Goal: Task Accomplishment & Management: Manage account settings

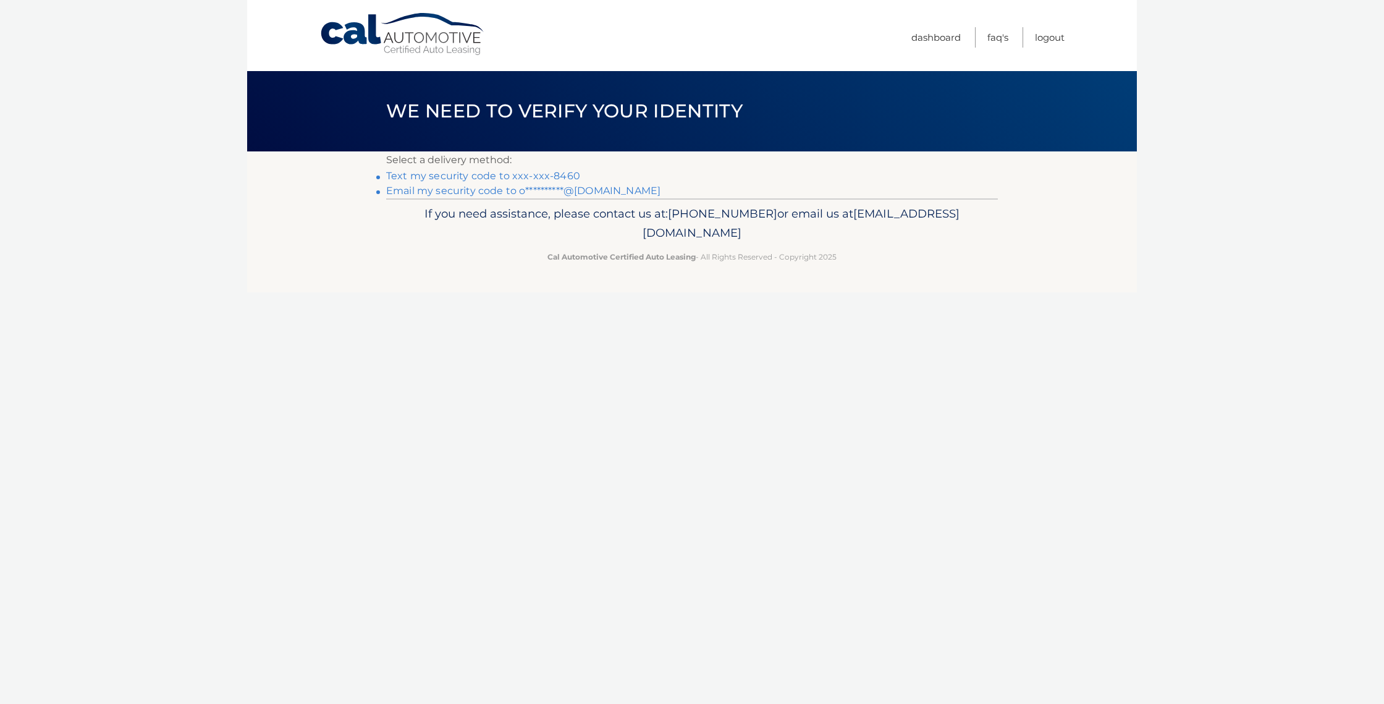
click at [539, 176] on link "Text my security code to xxx-xxx-8460" at bounding box center [483, 176] width 194 height 12
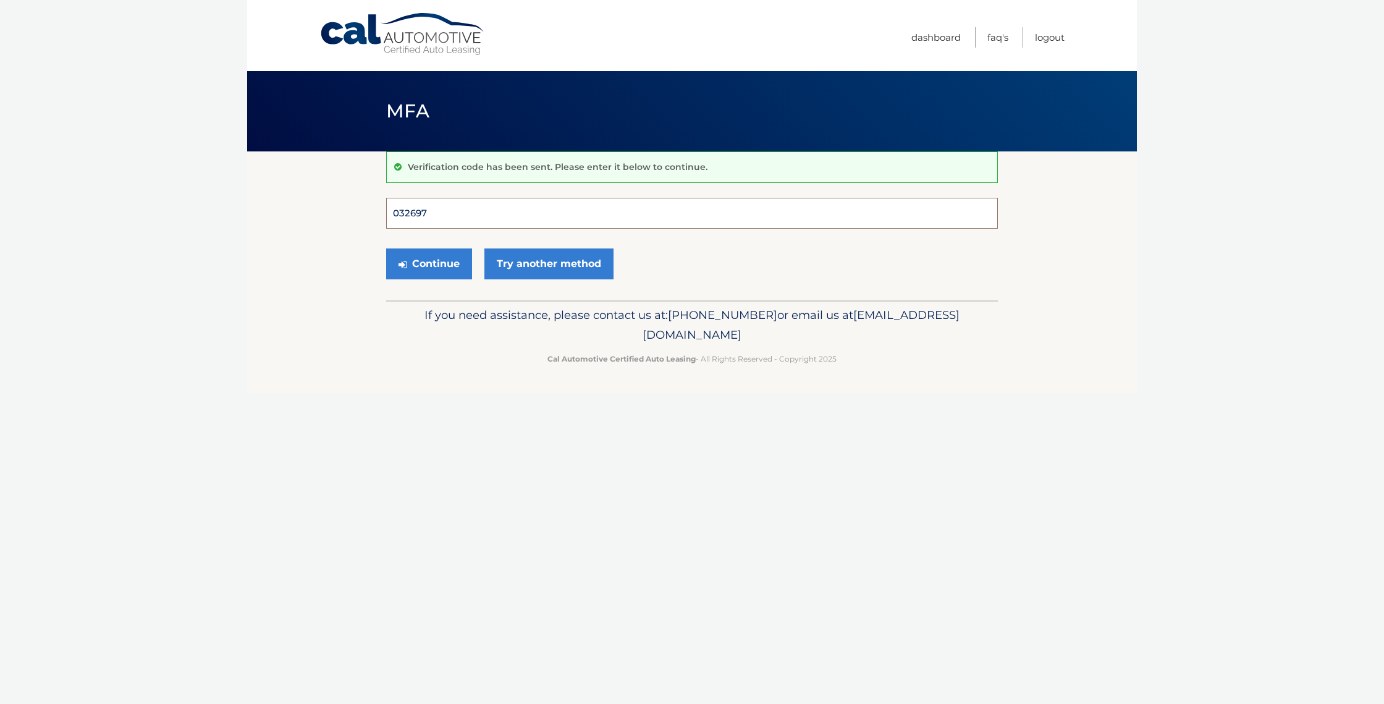
type input "032697"
click at [429, 263] on button "Continue" at bounding box center [429, 263] width 86 height 31
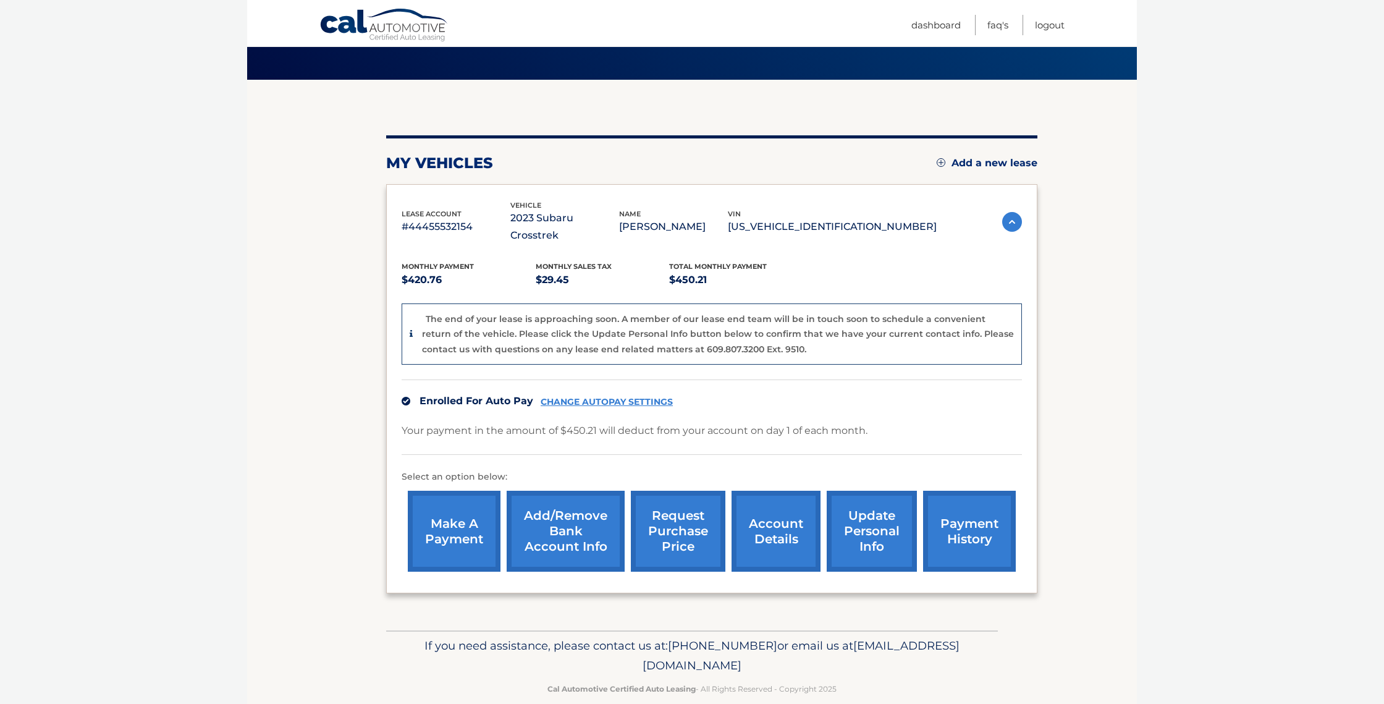
scroll to position [71, 0]
click at [966, 512] on link "payment history" at bounding box center [969, 531] width 93 height 81
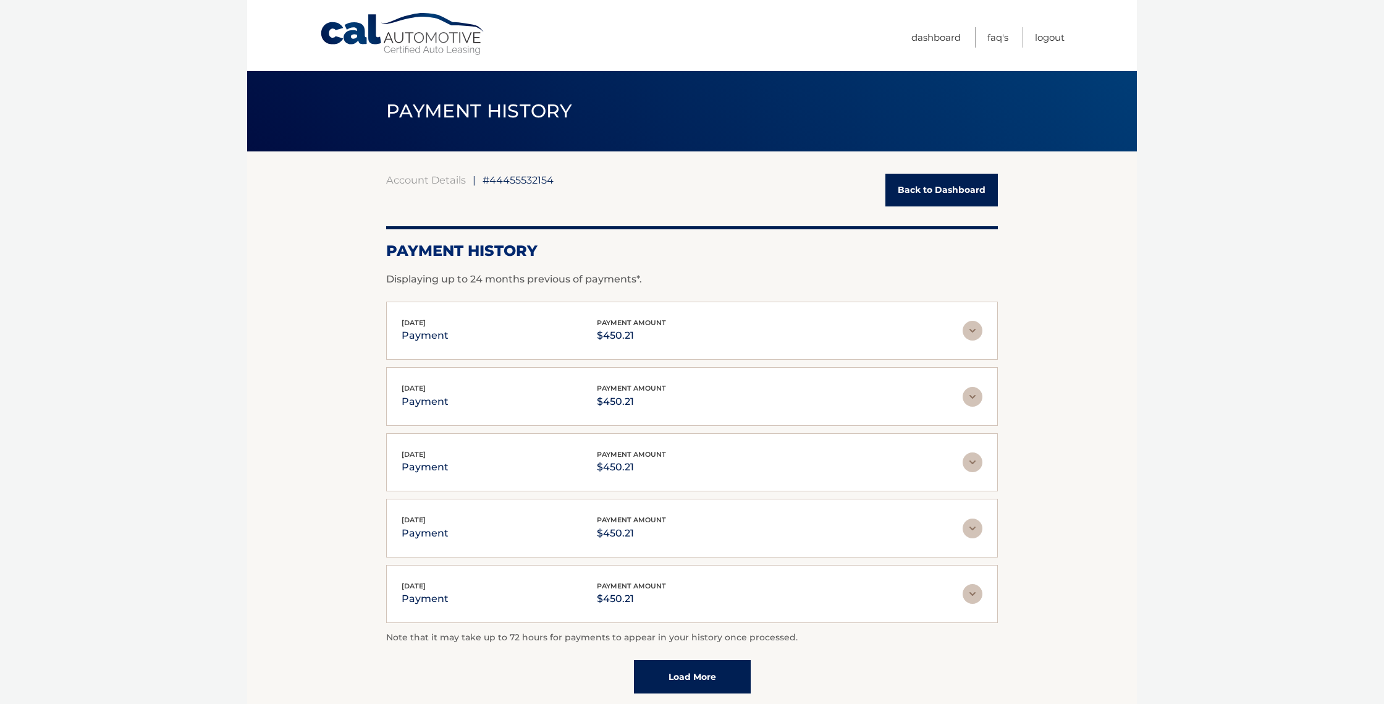
click at [936, 182] on link "Back to Dashboard" at bounding box center [942, 190] width 112 height 33
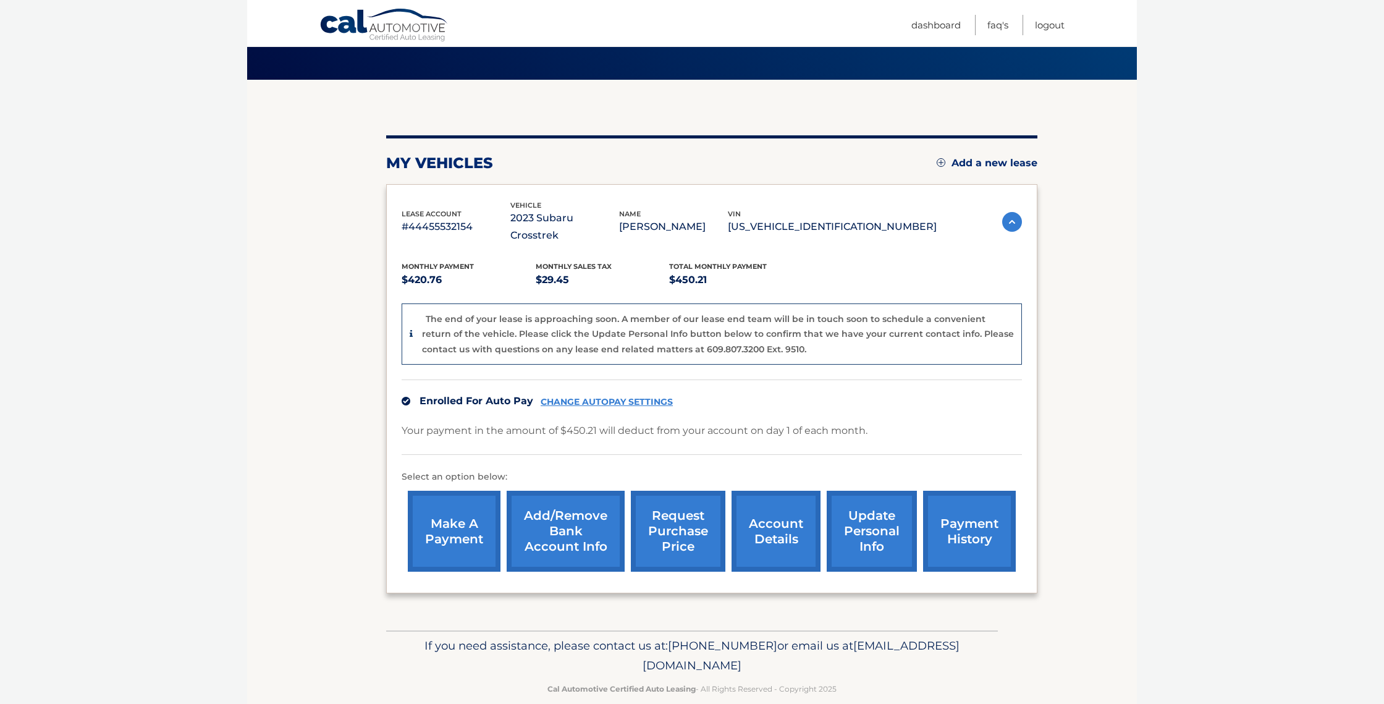
scroll to position [71, 0]
click at [454, 506] on link "make a payment" at bounding box center [454, 531] width 93 height 81
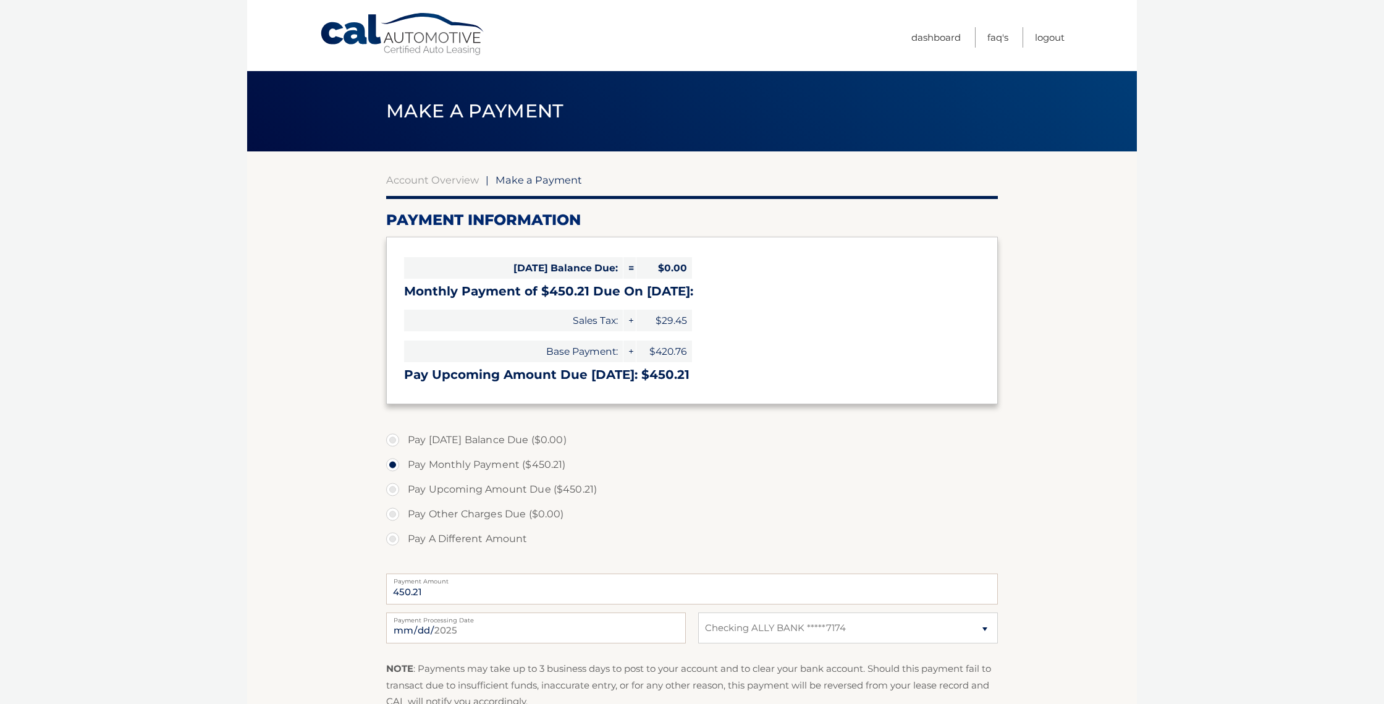
select select "MGNjYTNhYmItOTQ4OC00YTAyLTlmNTktZjljOGQzMzcxNDMy"
click at [424, 181] on link "Account Overview" at bounding box center [432, 180] width 93 height 12
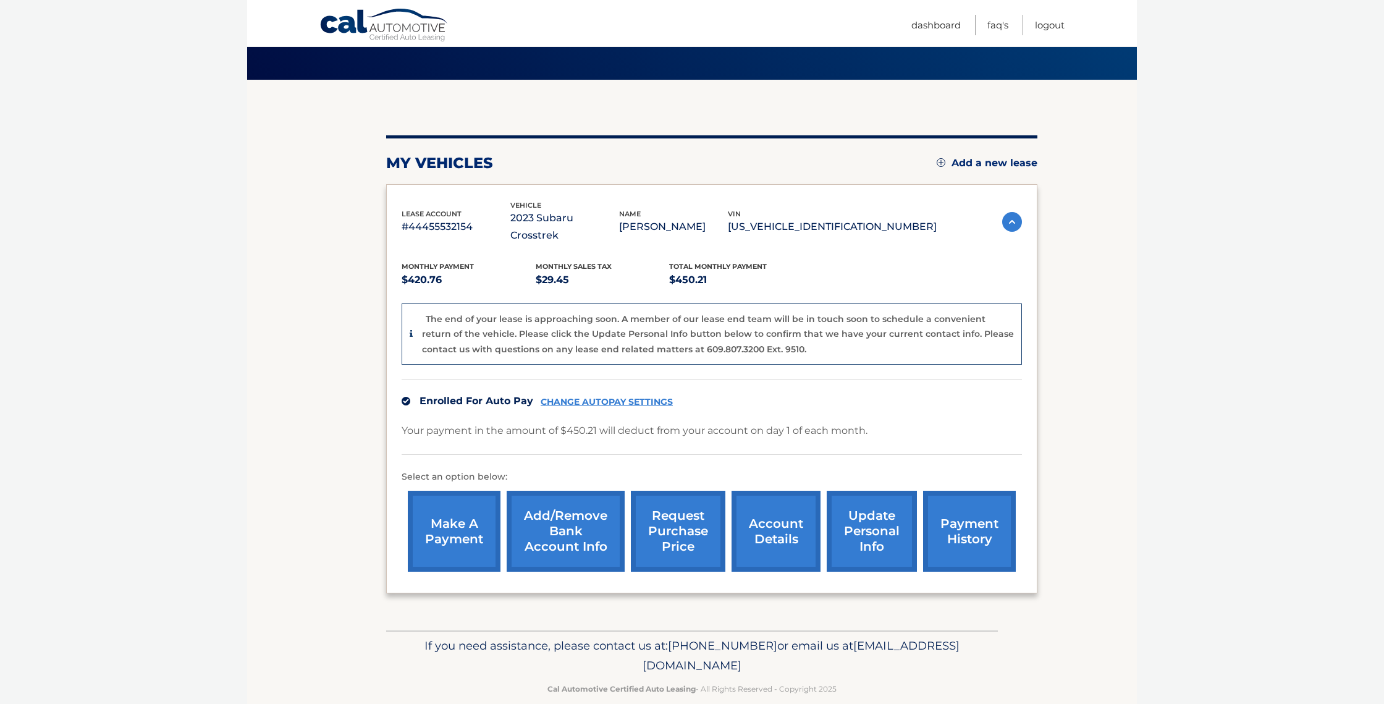
scroll to position [71, 0]
click at [783, 507] on link "account details" at bounding box center [776, 531] width 89 height 81
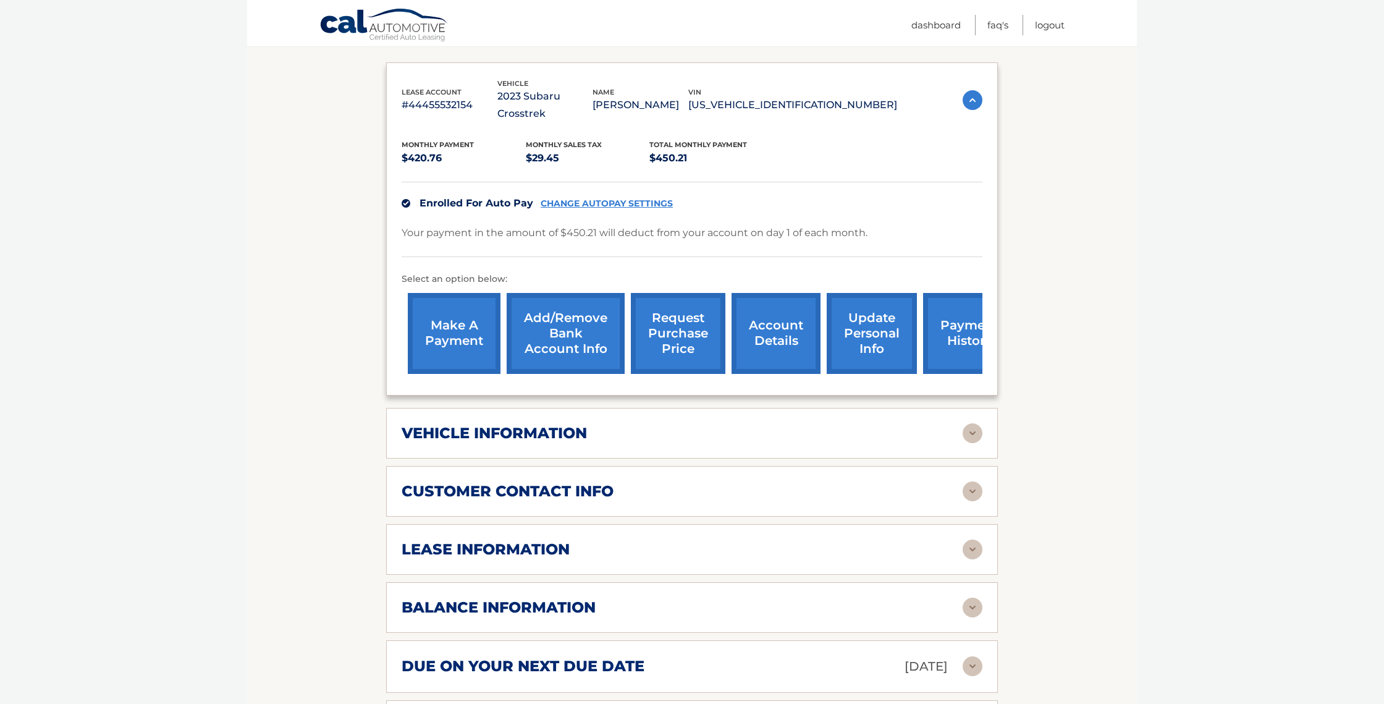
scroll to position [248, 0]
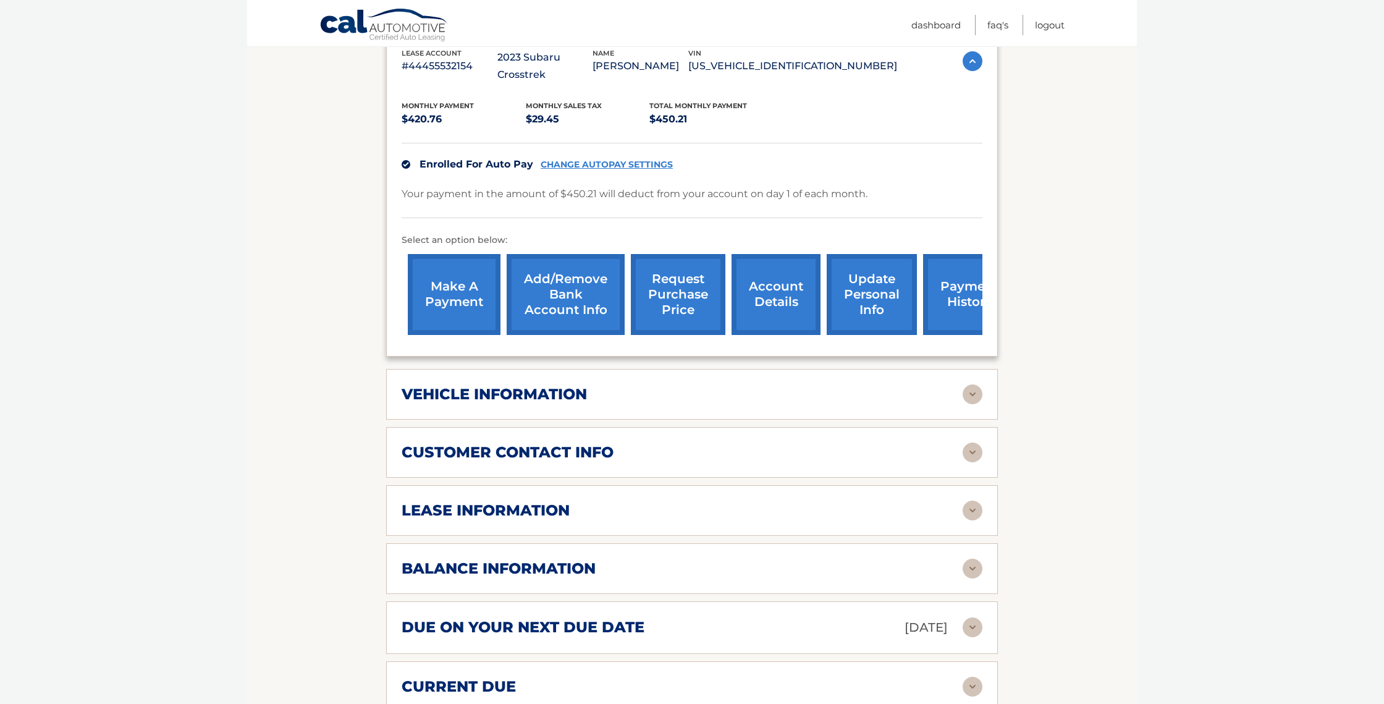
click at [700, 386] on div "vehicle information vehicle Year [DATE] vehicle make Subaru vehicle model Cross…" at bounding box center [692, 394] width 612 height 51
click at [968, 384] on img at bounding box center [973, 394] width 20 height 20
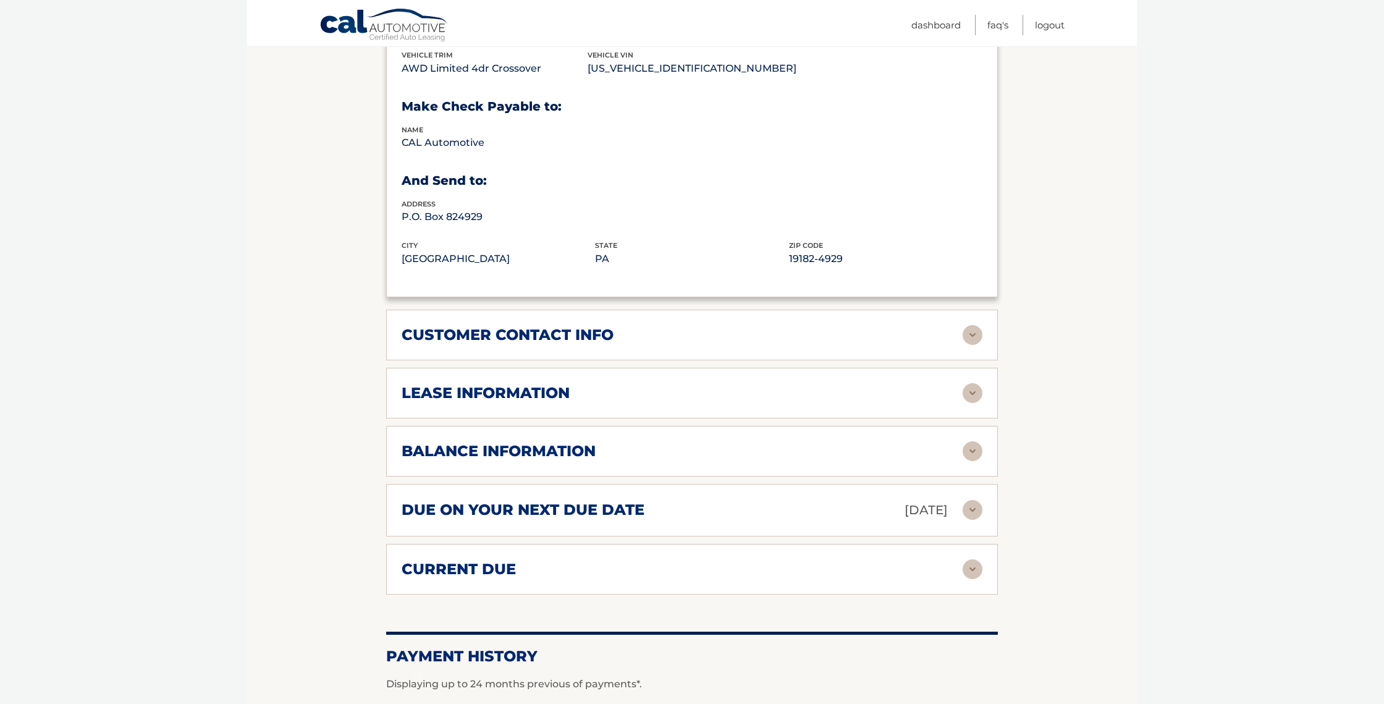
scroll to position [671, 0]
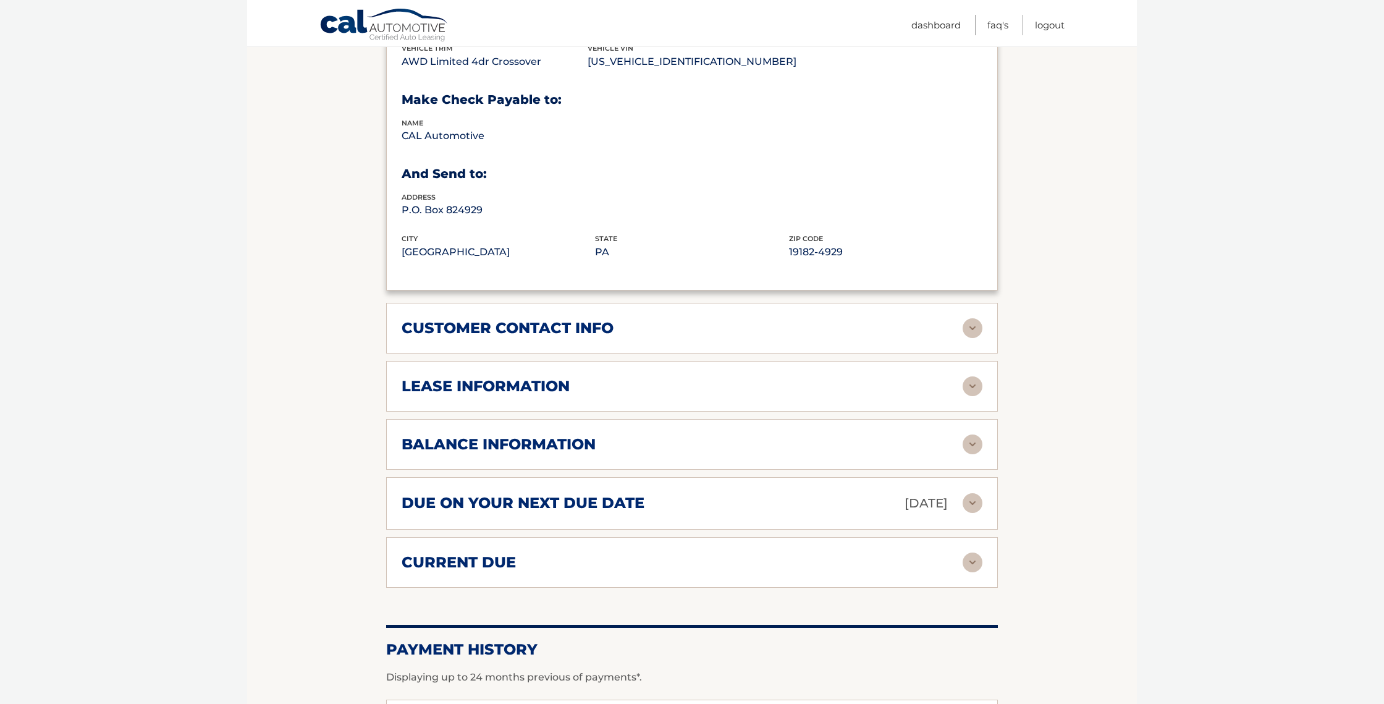
click at [758, 377] on div "lease information" at bounding box center [682, 386] width 561 height 19
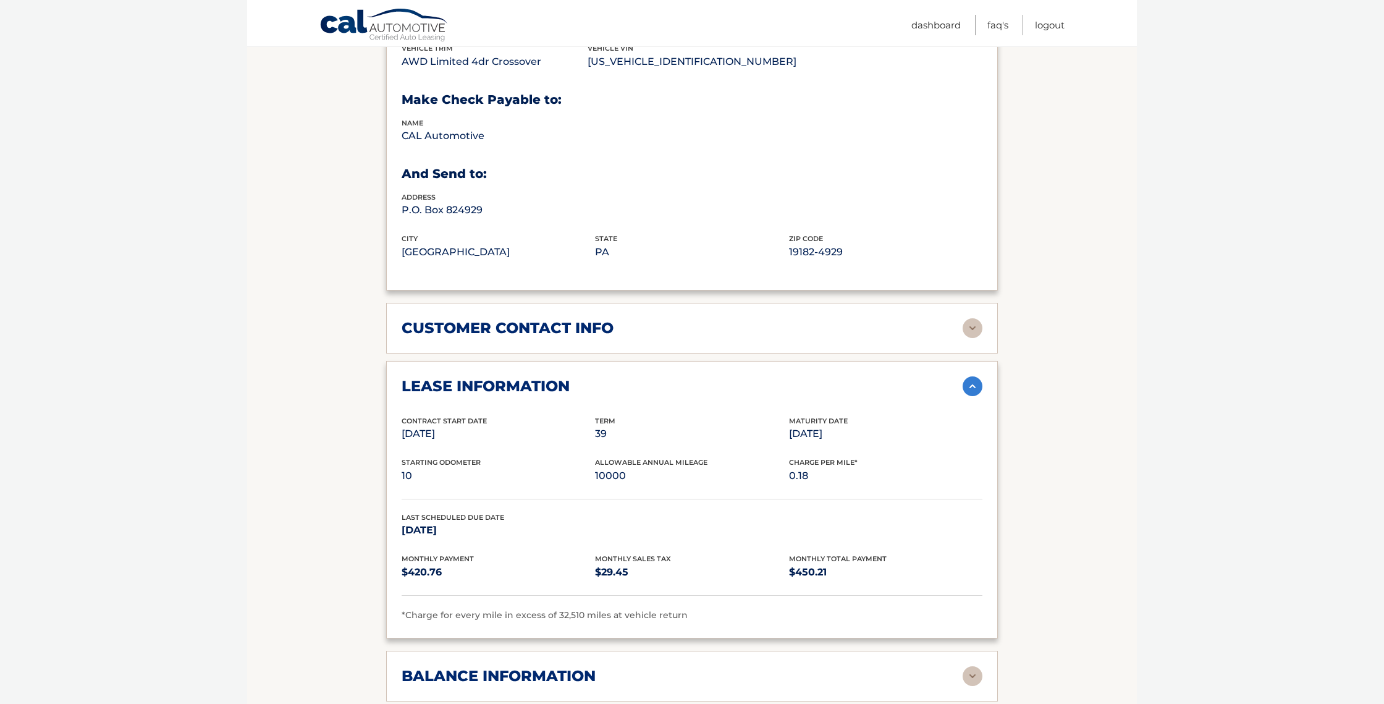
click at [758, 377] on div "lease information" at bounding box center [682, 386] width 561 height 19
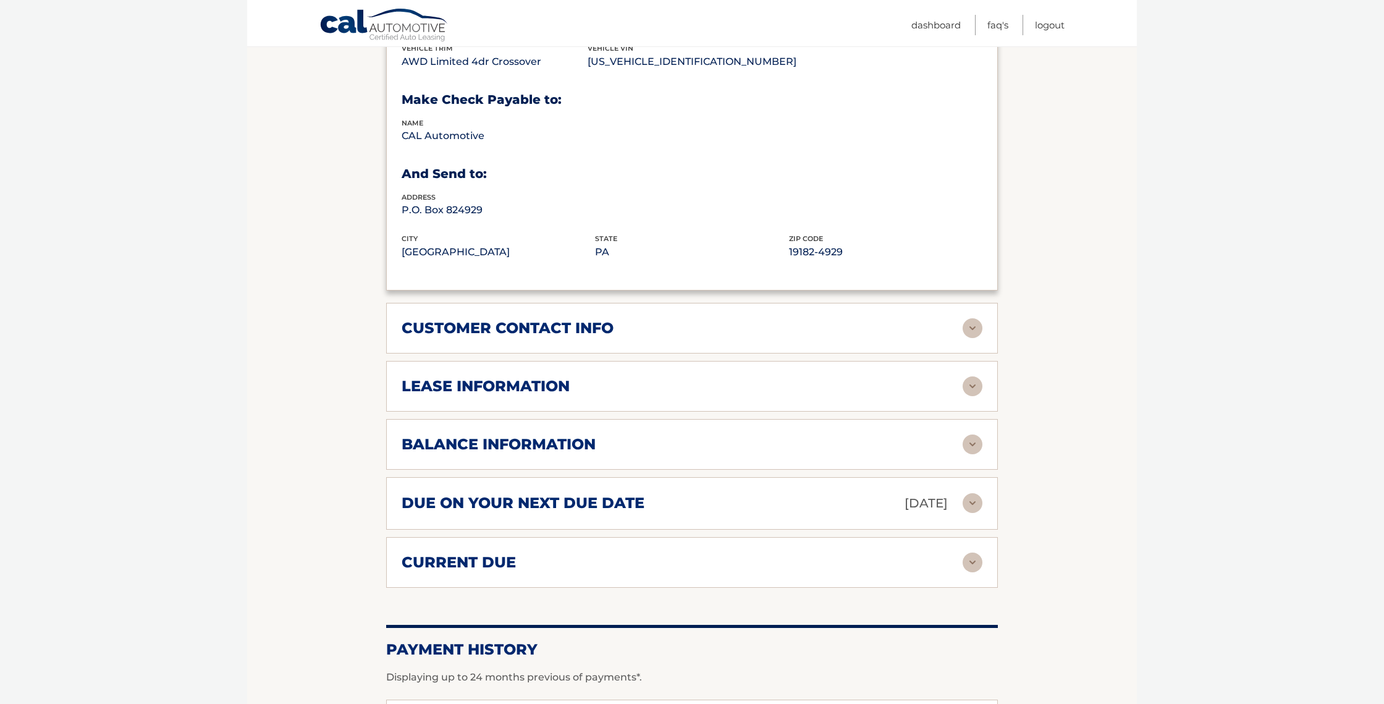
click at [758, 377] on div "lease information" at bounding box center [682, 386] width 561 height 19
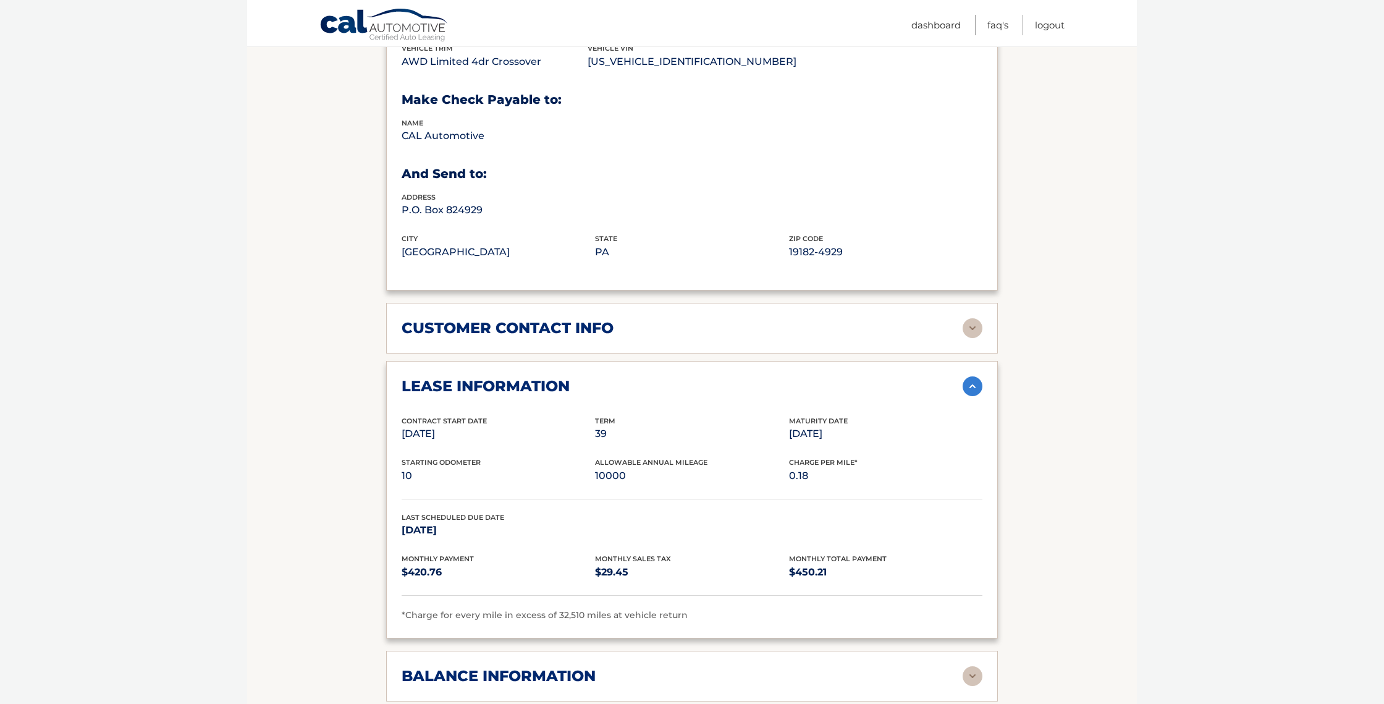
click at [758, 377] on div "lease information" at bounding box center [682, 386] width 561 height 19
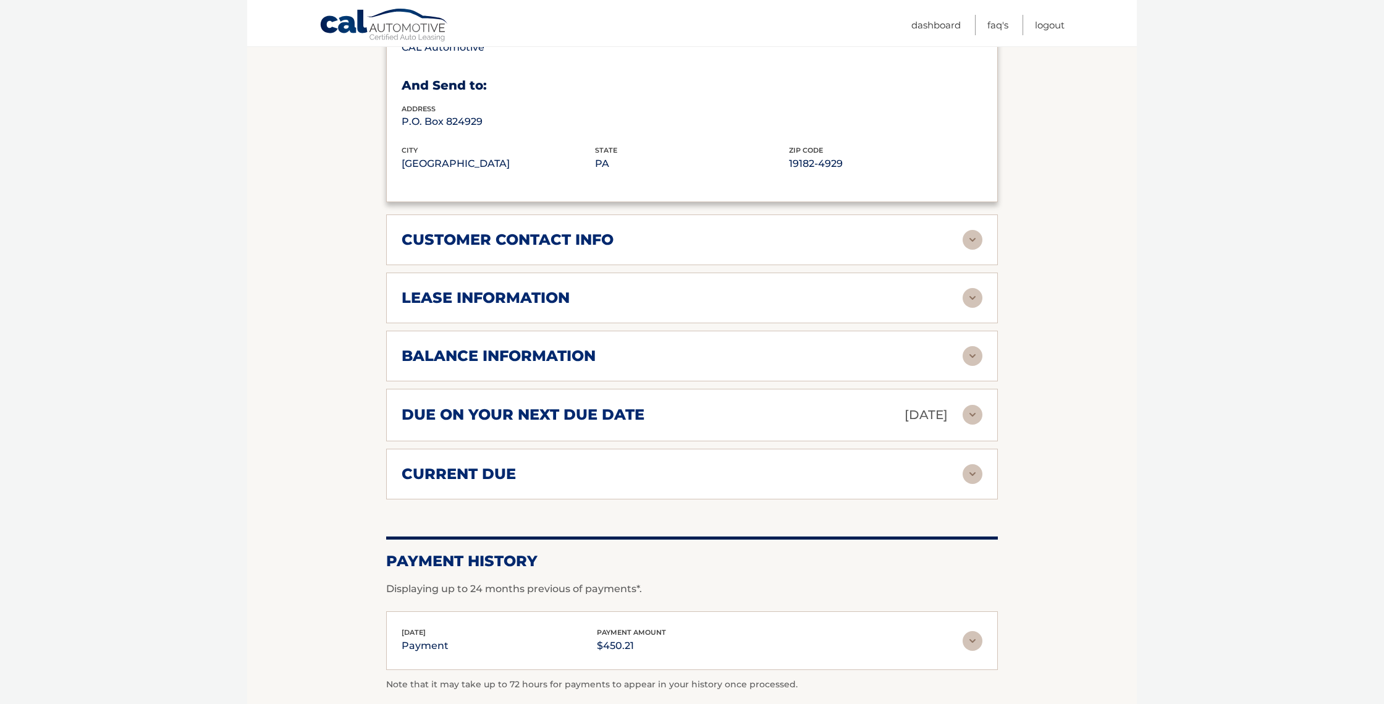
scroll to position [761, 0]
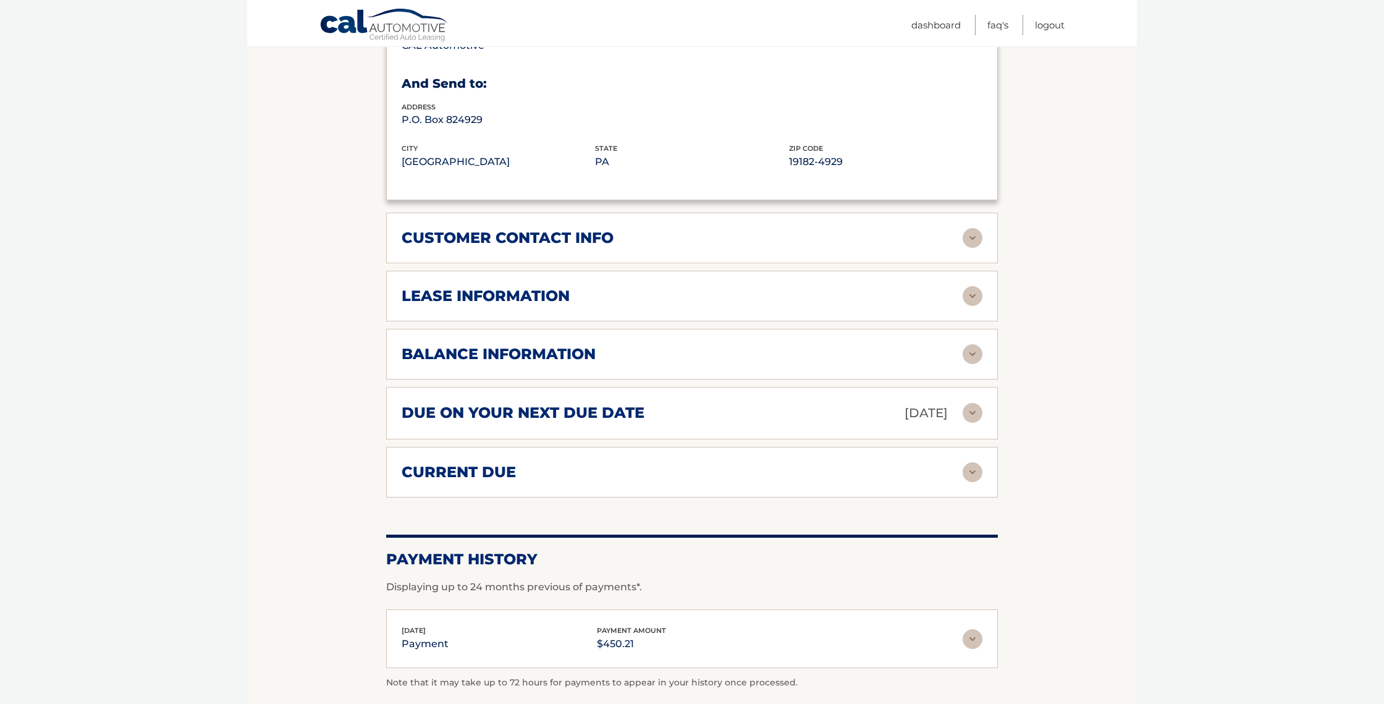
click at [748, 345] on div "balance information" at bounding box center [682, 354] width 561 height 19
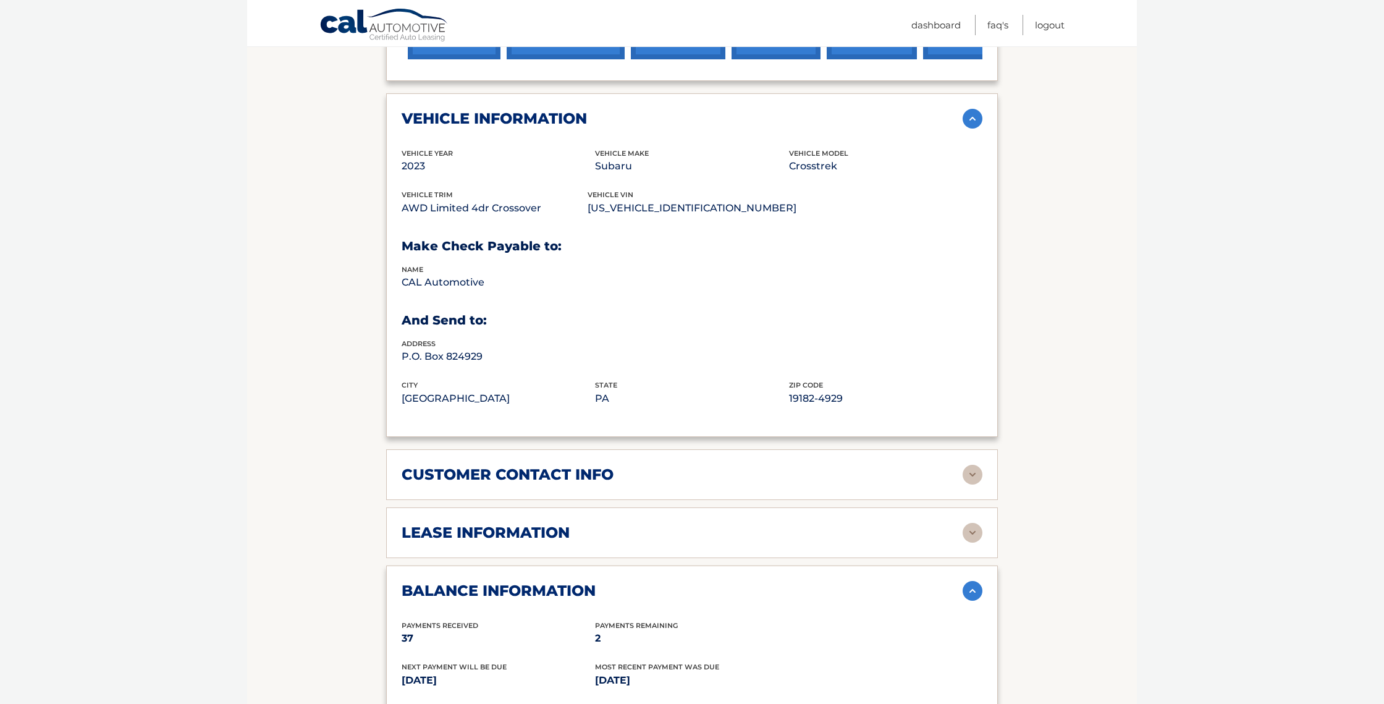
scroll to position [523, 0]
